Goal: Complete application form: Complete application form

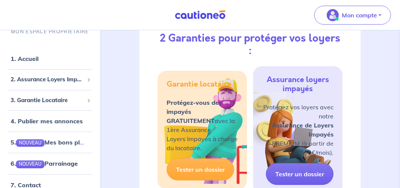
scroll to position [151, 0]
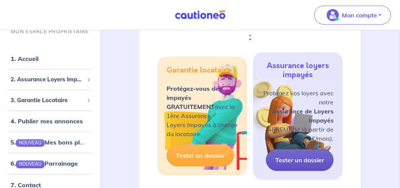
click at [301, 149] on link "Tester un dossier" at bounding box center [300, 160] width 68 height 22
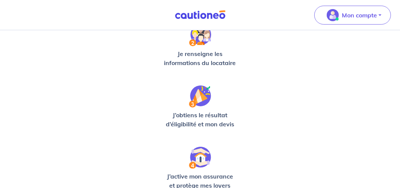
scroll to position [265, 0]
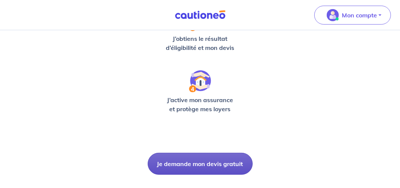
click at [197, 166] on button "Je demande mon devis gratuit" at bounding box center [200, 164] width 105 height 22
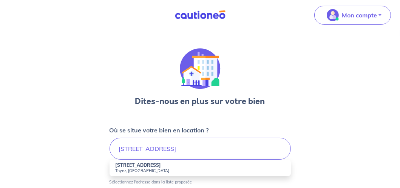
click at [141, 165] on strong "[STREET_ADDRESS]" at bounding box center [139, 165] width 46 height 6
type input "[STREET_ADDRESS]"
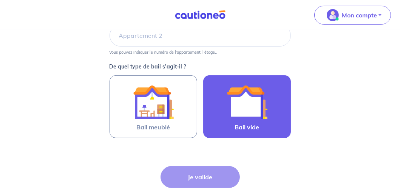
scroll to position [189, 0]
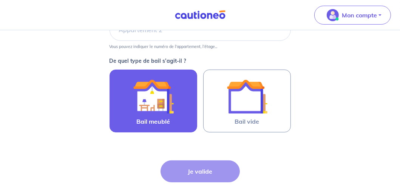
click at [152, 118] on span "Bail meublé" at bounding box center [153, 121] width 34 height 9
click at [0, 0] on input "Bail meublé" at bounding box center [0, 0] width 0 height 0
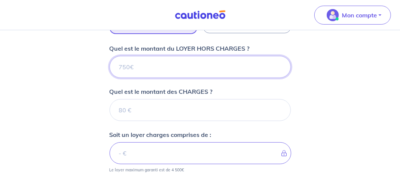
scroll to position [257, 0]
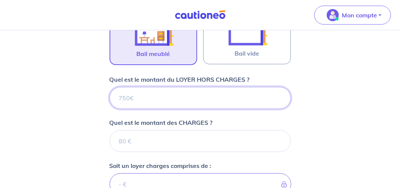
click at [207, 94] on input "Quel est le montant du LOYER HORS CHARGES ?" at bounding box center [200, 98] width 181 height 22
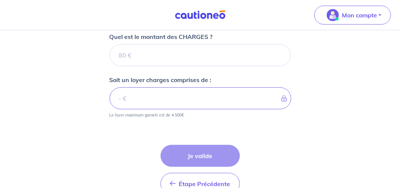
scroll to position [273, 0]
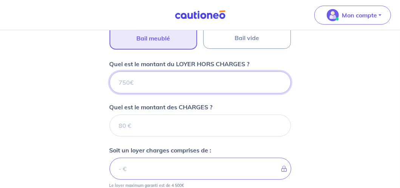
click at [234, 82] on input "Quel est le montant du LOYER HORS CHARGES ?" at bounding box center [200, 82] width 181 height 22
type input "890"
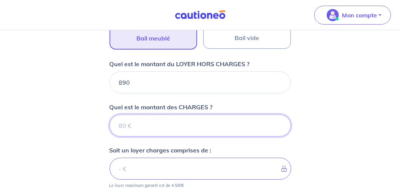
click at [207, 124] on input "Quel est le montant des CHARGES ?" at bounding box center [200, 126] width 181 height 22
type input "100"
type input "990"
type input "100"
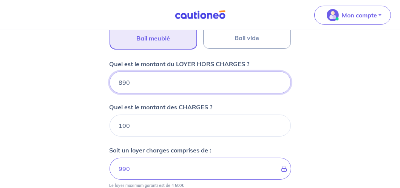
click at [121, 82] on input "890" at bounding box center [200, 82] width 181 height 22
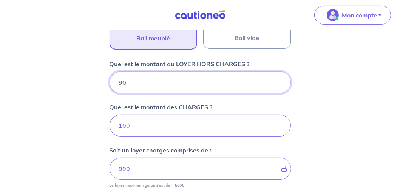
type input "990"
type input "1090"
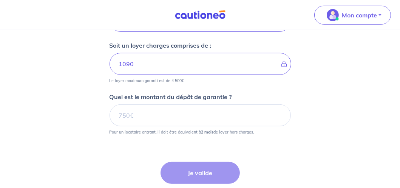
scroll to position [386, 0]
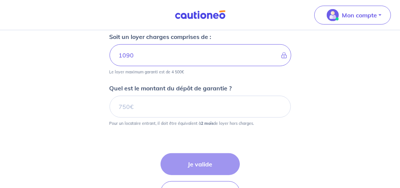
type input "990"
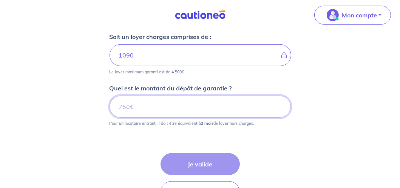
click at [191, 106] on input "Quel est le montant du dépôt de garantie ?" at bounding box center [200, 107] width 181 height 22
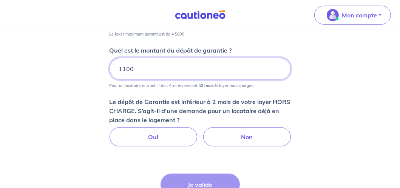
scroll to position [424, 0]
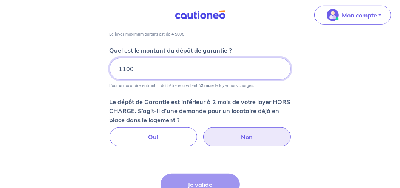
type input "1100"
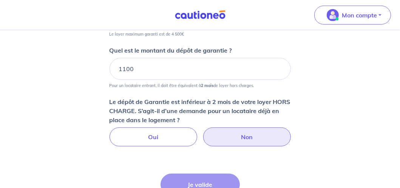
click at [229, 135] on label "Non" at bounding box center [247, 136] width 88 height 19
click at [203, 132] on input "Non" at bounding box center [200, 129] width 5 height 5
radio input "true"
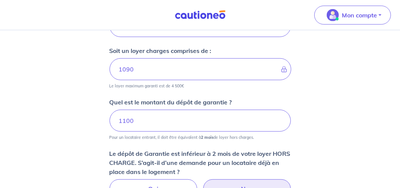
scroll to position [386, 0]
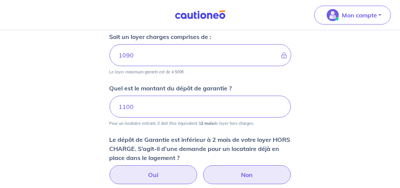
click at [162, 167] on label "Oui" at bounding box center [154, 174] width 88 height 19
click at [198, 167] on input "Oui" at bounding box center [200, 167] width 5 height 5
radio input "true"
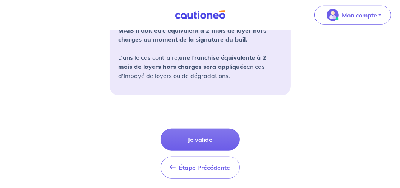
scroll to position [651, 0]
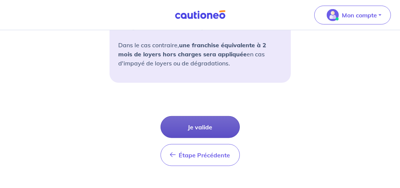
click at [215, 129] on button "Je valide" at bounding box center [200, 127] width 79 height 22
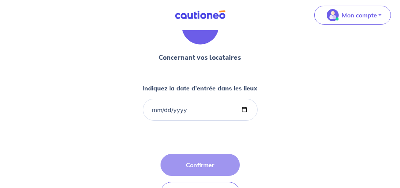
scroll to position [76, 0]
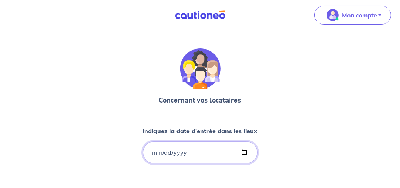
click at [154, 152] on input "Indiquez la date d'entrée dans les lieux" at bounding box center [200, 152] width 115 height 22
type input "[DATE]"
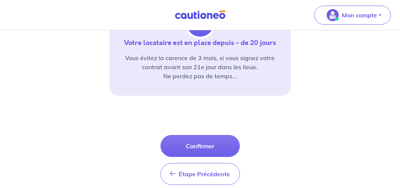
scroll to position [165, 0]
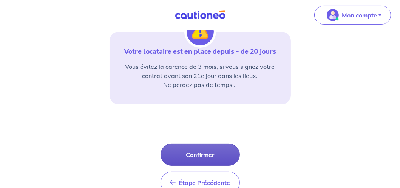
click at [203, 155] on button "Confirmer" at bounding box center [200, 155] width 79 height 22
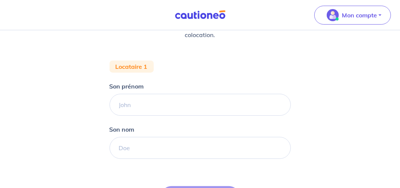
scroll to position [189, 0]
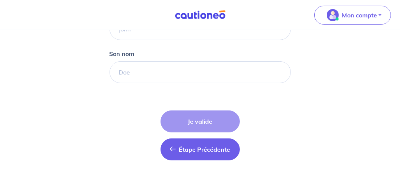
click at [204, 149] on span "Étape Précédente" at bounding box center [204, 150] width 51 height 8
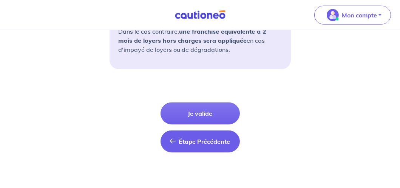
click at [197, 142] on button "Étape Précédente Précédent" at bounding box center [200, 141] width 79 height 22
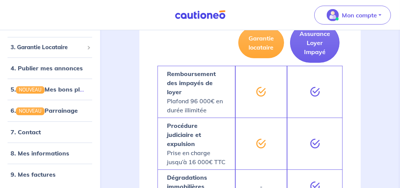
scroll to position [265, 0]
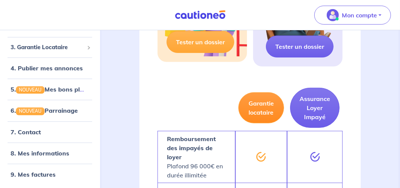
click at [262, 101] on button "Garantie locataire" at bounding box center [262, 107] width 46 height 31
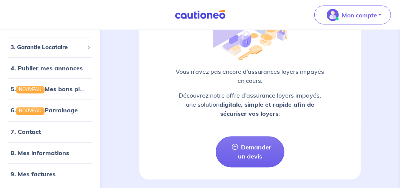
scroll to position [1206, 0]
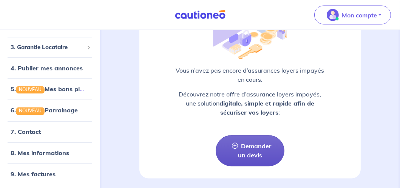
click at [255, 135] on link "Demander un devis" at bounding box center [250, 150] width 69 height 31
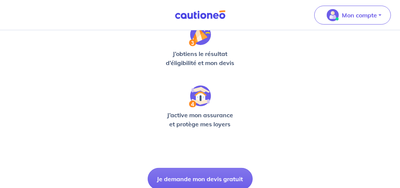
scroll to position [278, 0]
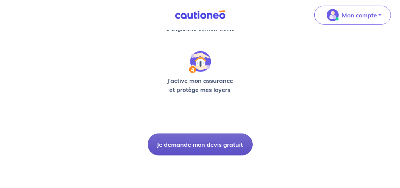
click at [204, 147] on button "Je demande mon devis gratuit" at bounding box center [200, 144] width 105 height 22
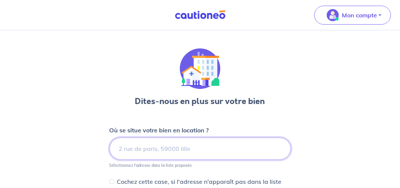
click at [191, 146] on input at bounding box center [200, 149] width 181 height 22
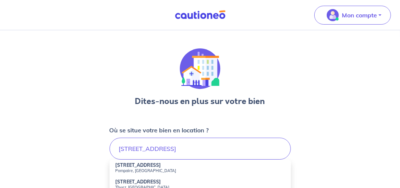
click at [139, 183] on strong "[STREET_ADDRESS]" at bounding box center [139, 182] width 46 height 6
type input "[STREET_ADDRESS]"
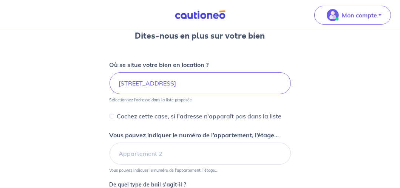
scroll to position [113, 0]
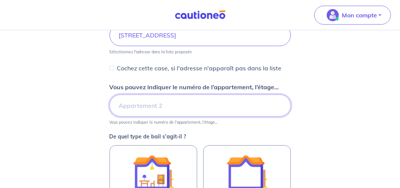
click at [174, 104] on input "Vous pouvez indiquer le numéro de l’appartement, l’étage..." at bounding box center [200, 106] width 181 height 22
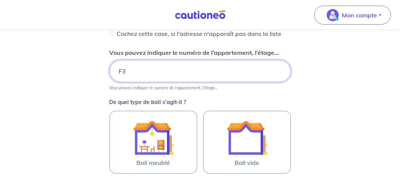
scroll to position [189, 0]
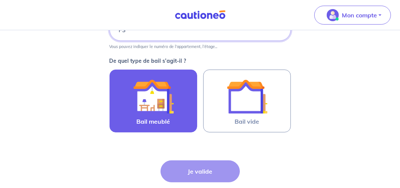
type input "F3"
click at [163, 108] on img at bounding box center [153, 96] width 41 height 41
click at [0, 0] on input "Bail meublé" at bounding box center [0, 0] width 0 height 0
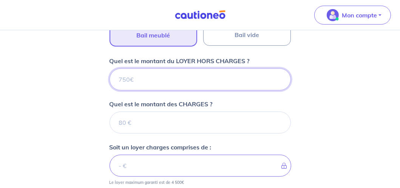
scroll to position [267, 0]
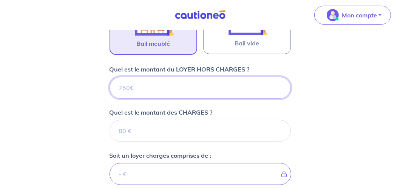
click at [211, 86] on input "Quel est le montant du LOYER HORS CHARGES ?" at bounding box center [200, 88] width 181 height 22
type input "1"
type input "1200"
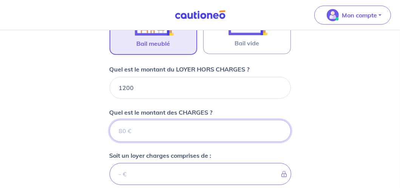
click at [217, 125] on input "Quel est le montant des CHARGES ?" at bounding box center [200, 131] width 181 height 22
type input "1"
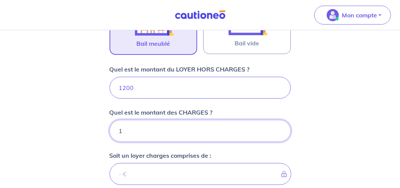
type input "1201"
type input "135"
type input "1213"
type input "1350"
type input "2550"
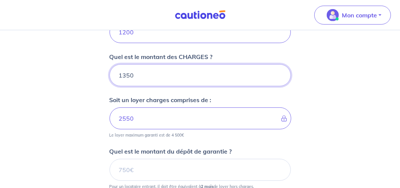
scroll to position [343, 0]
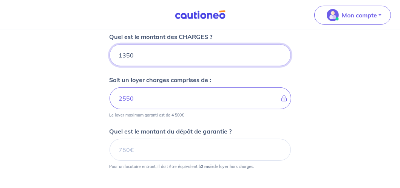
drag, startPoint x: 133, startPoint y: 53, endPoint x: 119, endPoint y: 55, distance: 14.2
click at [119, 55] on input "1350" at bounding box center [200, 55] width 181 height 22
type input "15"
type input "1201"
type input "150"
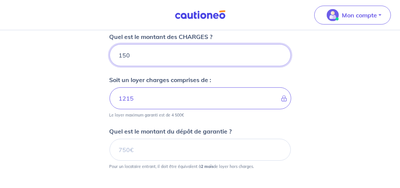
type input "1350"
type input "150"
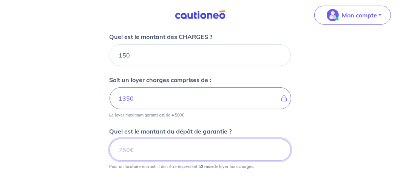
click at [181, 151] on input "Quel est le montant du dépôt de garantie ?" at bounding box center [200, 150] width 181 height 22
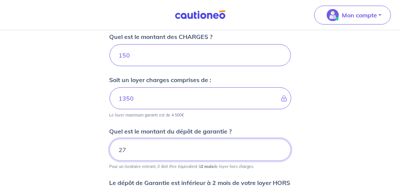
drag, startPoint x: 128, startPoint y: 148, endPoint x: 116, endPoint y: 148, distance: 11.7
click at [116, 148] on input "27" at bounding box center [200, 150] width 181 height 22
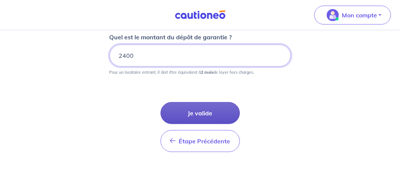
type input "2400"
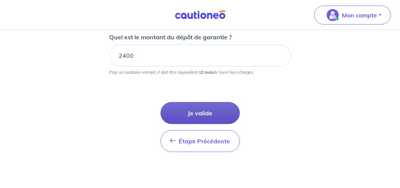
click at [204, 113] on button "Je valide" at bounding box center [200, 113] width 79 height 22
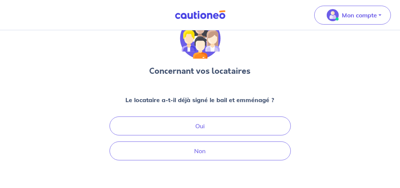
scroll to position [76, 0]
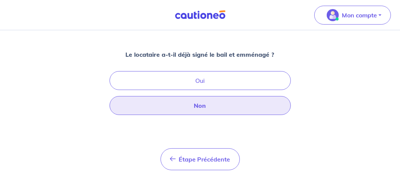
click at [214, 102] on button "Non" at bounding box center [200, 105] width 181 height 19
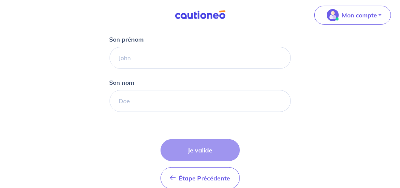
scroll to position [86, 0]
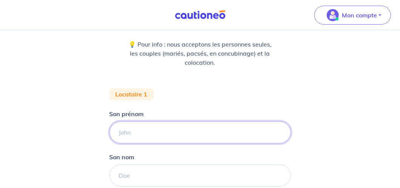
click at [153, 130] on input "Son prénom" at bounding box center [200, 132] width 181 height 22
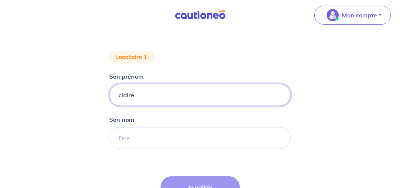
type input "claire"
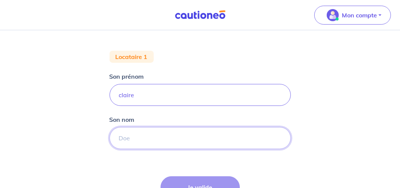
click at [141, 138] on input "Son nom" at bounding box center [200, 138] width 181 height 22
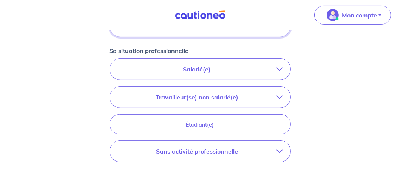
scroll to position [237, 0]
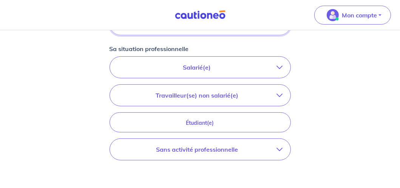
type input "lefort"
click at [279, 93] on icon "button" at bounding box center [280, 95] width 6 height 6
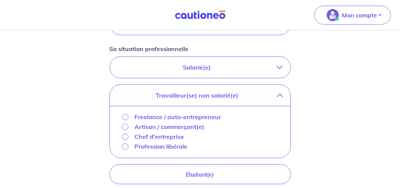
click at [279, 93] on icon "button" at bounding box center [280, 95] width 6 height 6
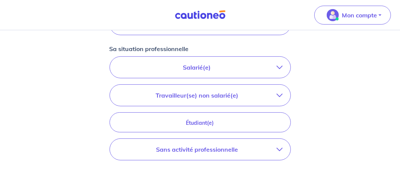
click at [277, 70] on p "Salarié(e)" at bounding box center [198, 67] width 160 height 9
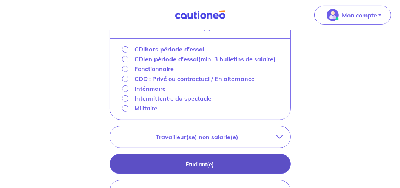
scroll to position [313, 0]
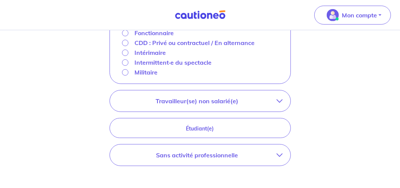
click at [268, 154] on p "Sans activité professionnelle" at bounding box center [198, 154] width 160 height 9
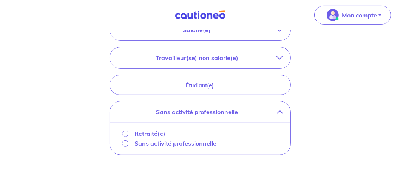
scroll to position [237, 0]
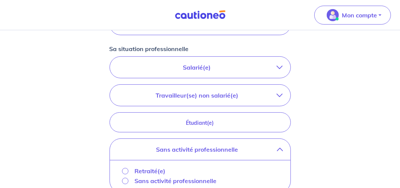
click at [278, 93] on icon "button" at bounding box center [280, 95] width 6 height 6
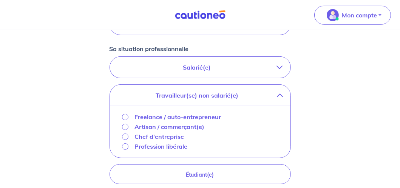
click at [278, 93] on icon "button" at bounding box center [280, 95] width 6 height 6
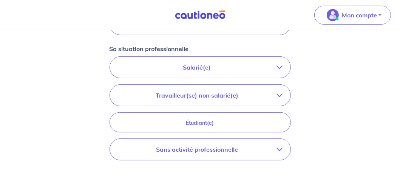
click at [266, 147] on p "Sans activité professionnelle" at bounding box center [198, 149] width 160 height 9
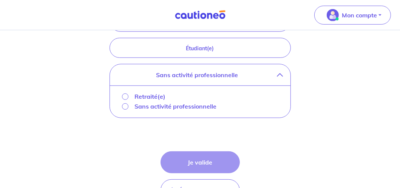
scroll to position [313, 0]
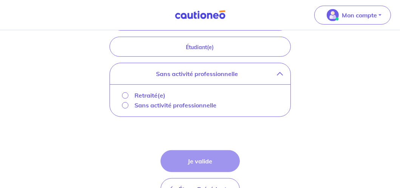
click at [129, 104] on div "Sans activité professionnelle" at bounding box center [169, 105] width 95 height 9
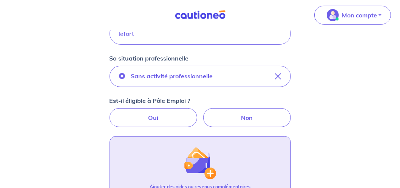
scroll to position [199, 0]
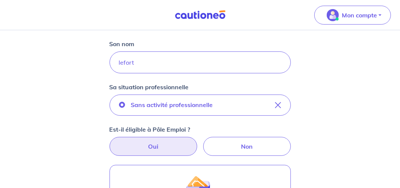
click at [167, 143] on label "Oui" at bounding box center [154, 146] width 88 height 19
click at [198, 142] on input "Oui" at bounding box center [200, 139] width 5 height 5
radio input "true"
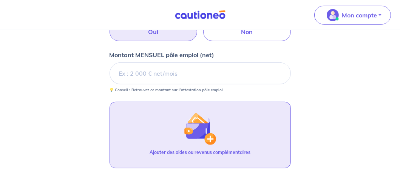
scroll to position [315, 0]
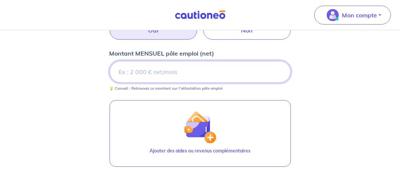
click at [167, 71] on input "Montant MENSUEL pôle emploi (net)" at bounding box center [200, 72] width 181 height 22
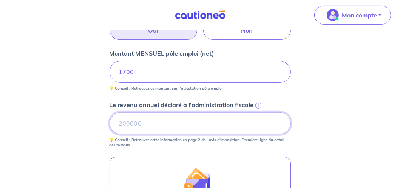
click at [196, 122] on input "Le revenu annuel déclaré à l'administration fiscale i" at bounding box center [200, 123] width 181 height 22
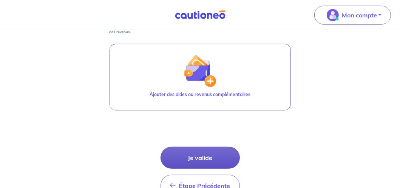
scroll to position [428, 0]
type input "24719"
click at [198, 158] on button "Je valide" at bounding box center [200, 158] width 79 height 22
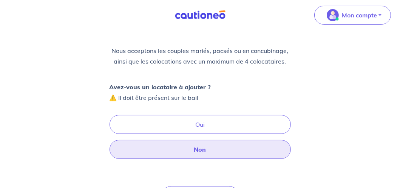
scroll to position [76, 0]
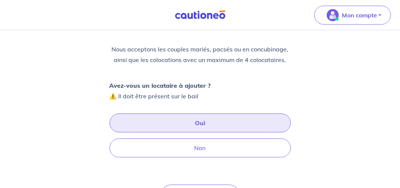
click at [203, 122] on button "Oui" at bounding box center [200, 122] width 181 height 19
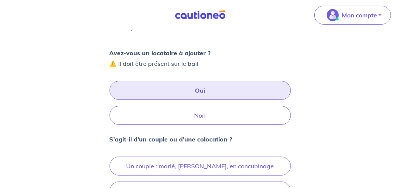
scroll to position [151, 0]
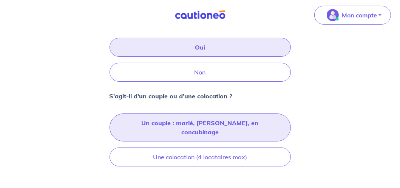
click at [181, 124] on button "Un couple : marié, [PERSON_NAME], en concubinage" at bounding box center [200, 127] width 181 height 28
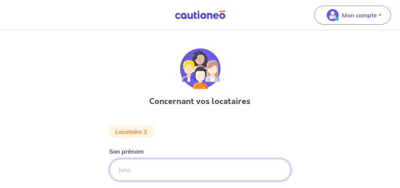
click at [147, 170] on input "Son prénom" at bounding box center [200, 170] width 181 height 22
type input "Ayoub"
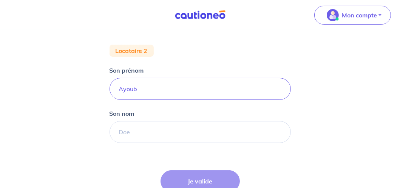
scroll to position [113, 0]
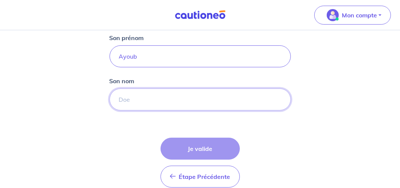
click at [145, 96] on input "Son nom" at bounding box center [200, 99] width 181 height 22
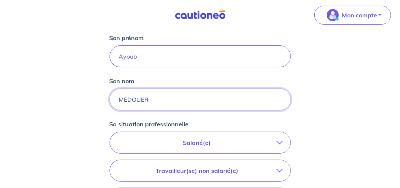
type input "MEDOUER"
click at [174, 142] on p "Salarié(e)" at bounding box center [198, 142] width 160 height 9
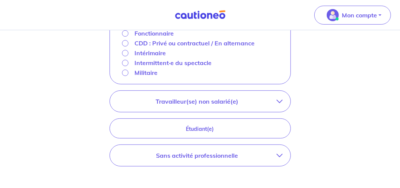
scroll to position [265, 0]
click at [209, 154] on p "Sans activité professionnelle" at bounding box center [198, 154] width 160 height 9
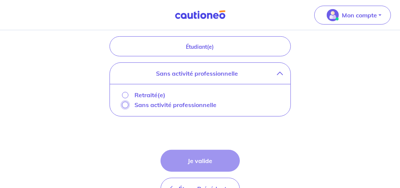
click at [126, 102] on input "Sans activité professionnelle" at bounding box center [125, 105] width 6 height 6
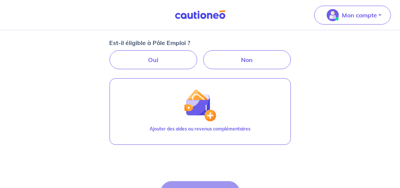
scroll to position [151, 0]
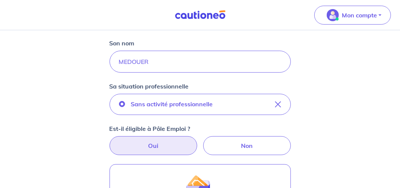
click at [155, 141] on label "Oui" at bounding box center [154, 145] width 88 height 19
click at [198, 141] on input "Oui" at bounding box center [200, 138] width 5 height 5
radio input "true"
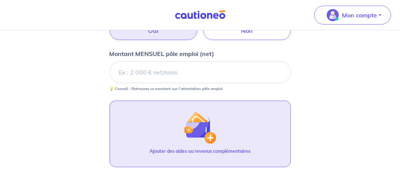
scroll to position [266, 0]
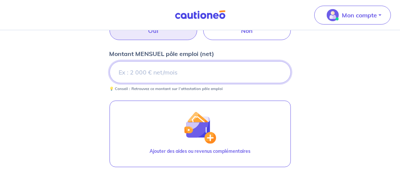
click at [184, 68] on input "Montant MENSUEL pôle emploi (net)" at bounding box center [200, 72] width 181 height 22
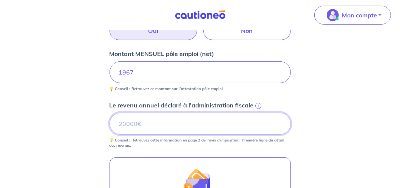
click at [182, 120] on input "Le revenu annuel déclaré à l'administration fiscale i" at bounding box center [200, 124] width 181 height 22
type input "21872"
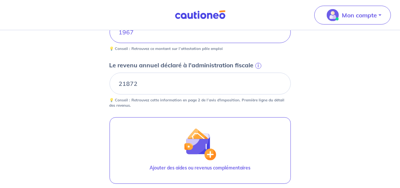
scroll to position [380, 0]
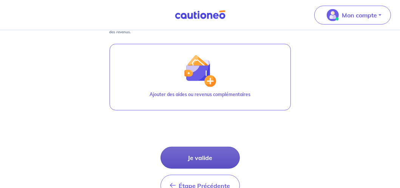
click at [209, 155] on button "Je valide" at bounding box center [200, 158] width 79 height 22
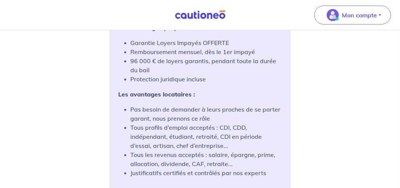
scroll to position [702, 0]
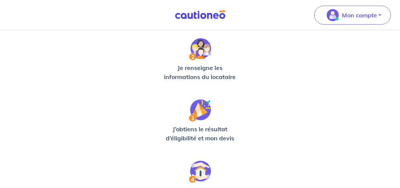
scroll to position [284, 0]
